Goal: Check status: Check status

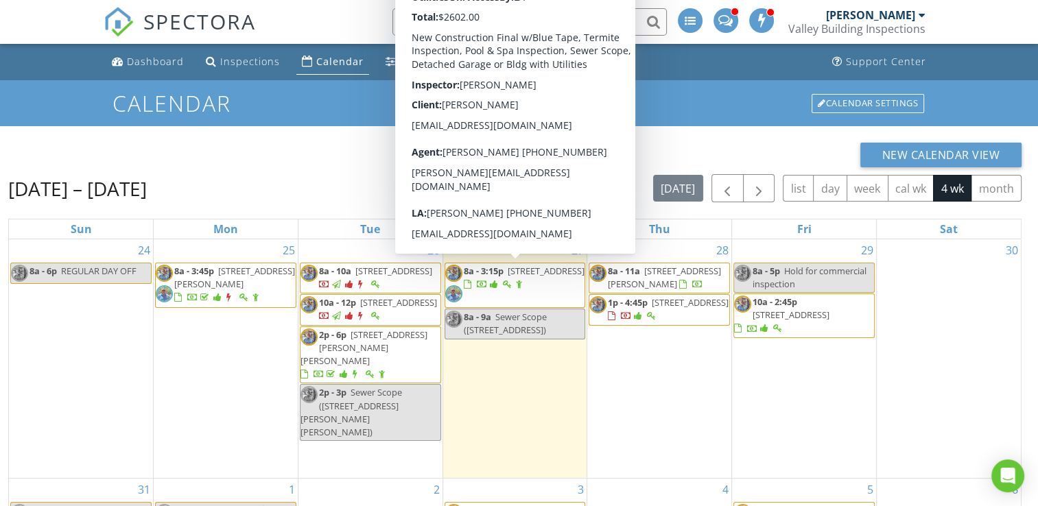
click at [507, 277] on span "5524 N Homestead Ln, Paradise Valley 85253" at bounding box center [545, 271] width 77 height 12
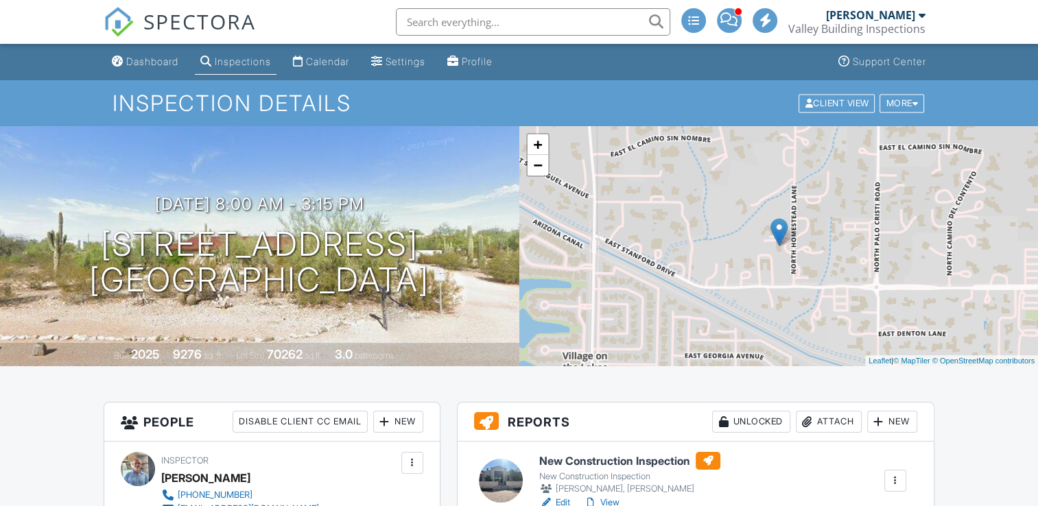
scroll to position [137, 0]
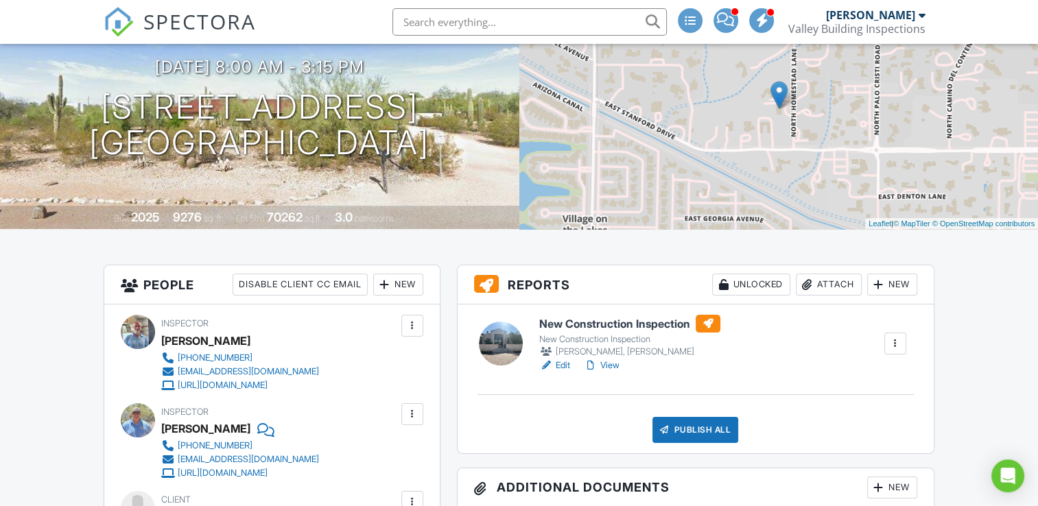
click at [615, 365] on link "View" at bounding box center [602, 366] width 36 height 14
